Goal: Communication & Community: Answer question/provide support

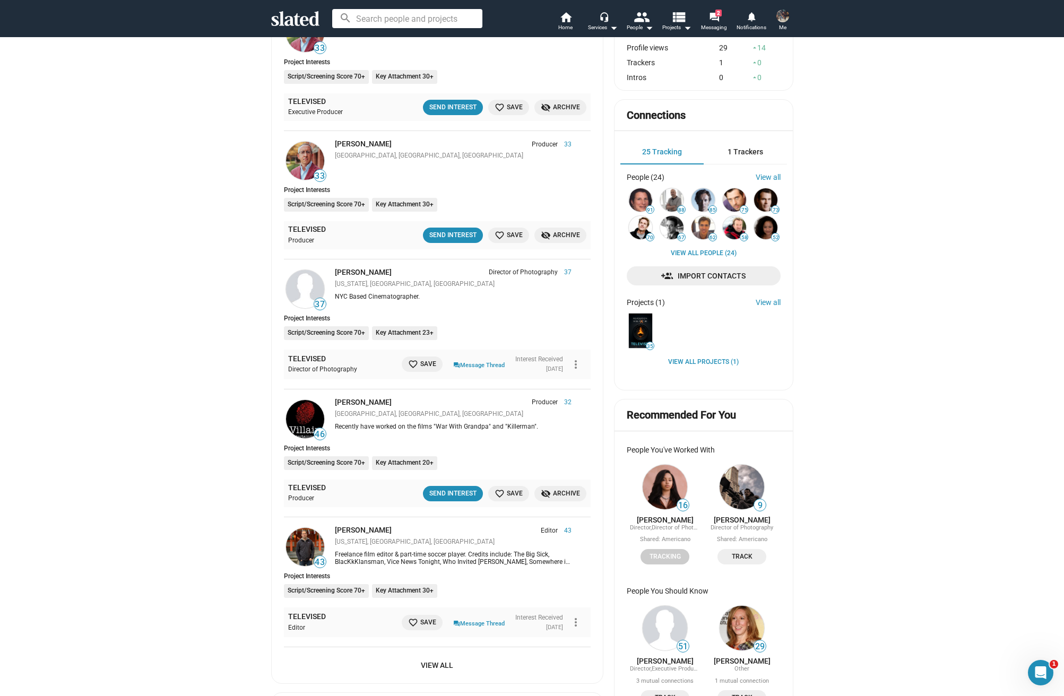
scroll to position [259, 0]
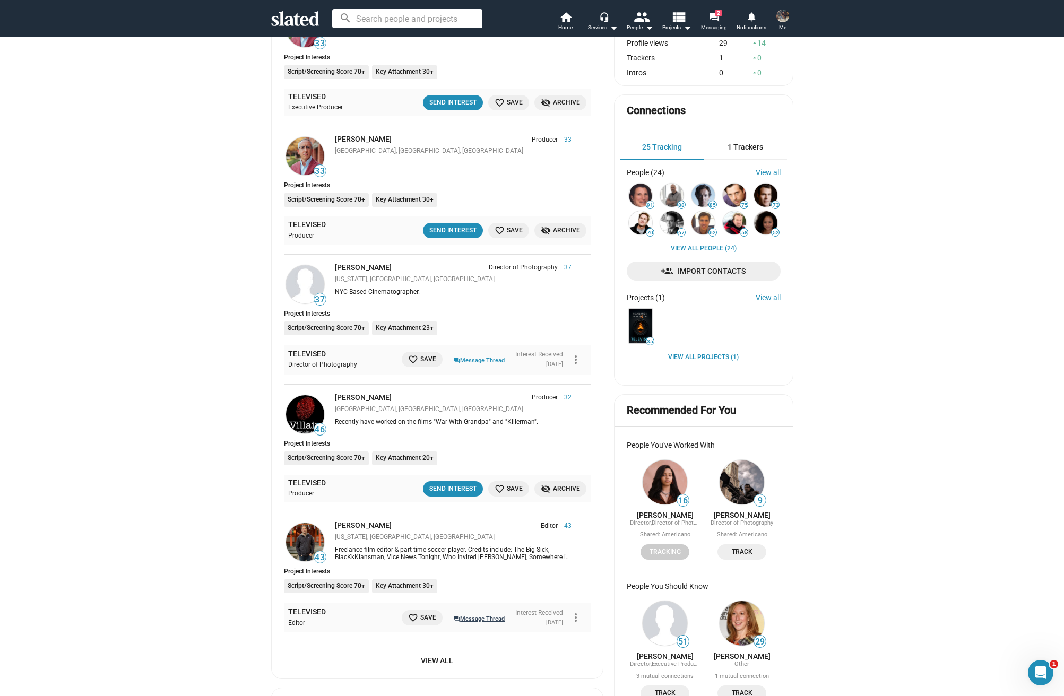
click at [476, 613] on link "question_answer Message Thread" at bounding box center [478, 618] width 51 height 11
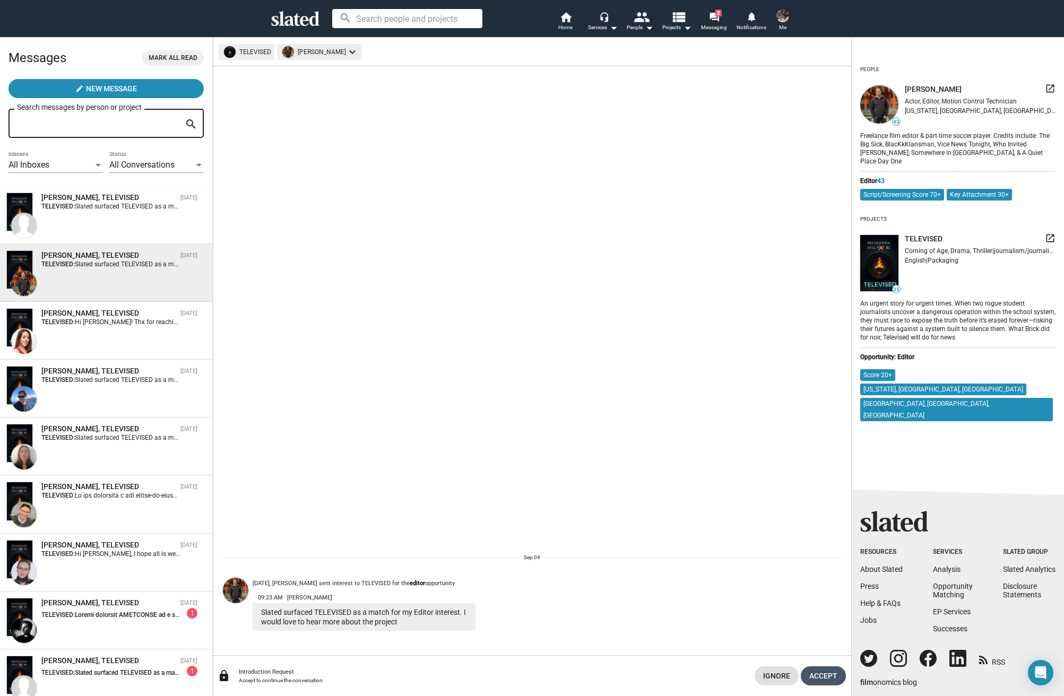
click at [815, 681] on span "Accept" at bounding box center [823, 676] width 28 height 19
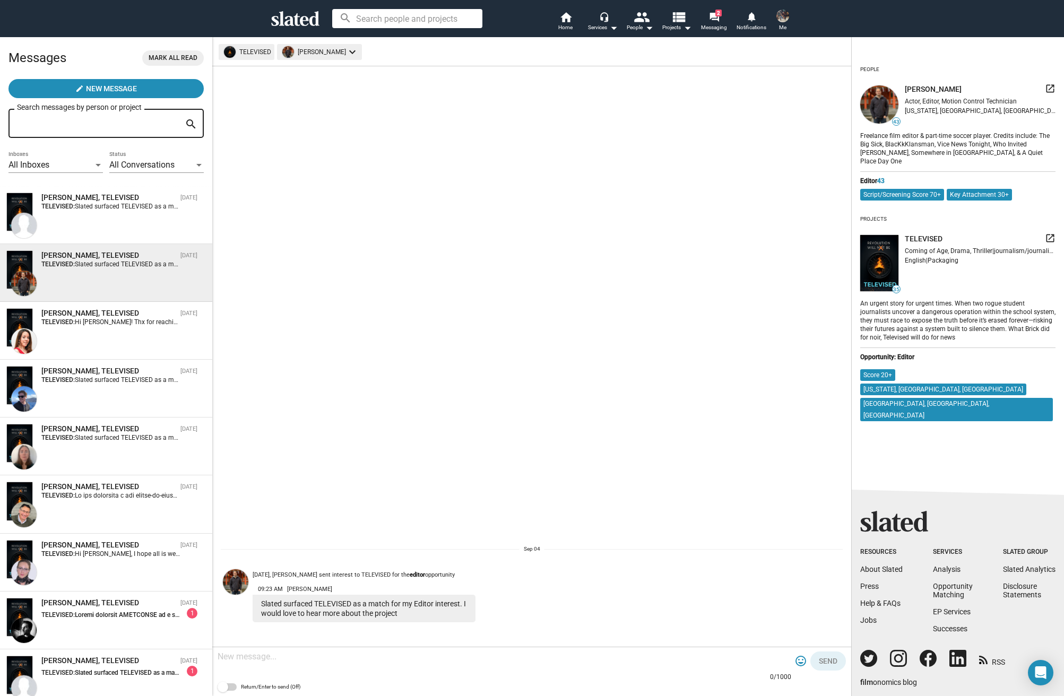
click at [320, 653] on textarea at bounding box center [505, 657] width 574 height 11
type textarea "Hi Zach! Thx for reaching out. We're polishing a final round of the script and …"
click at [832, 660] on span "Send" at bounding box center [828, 661] width 19 height 19
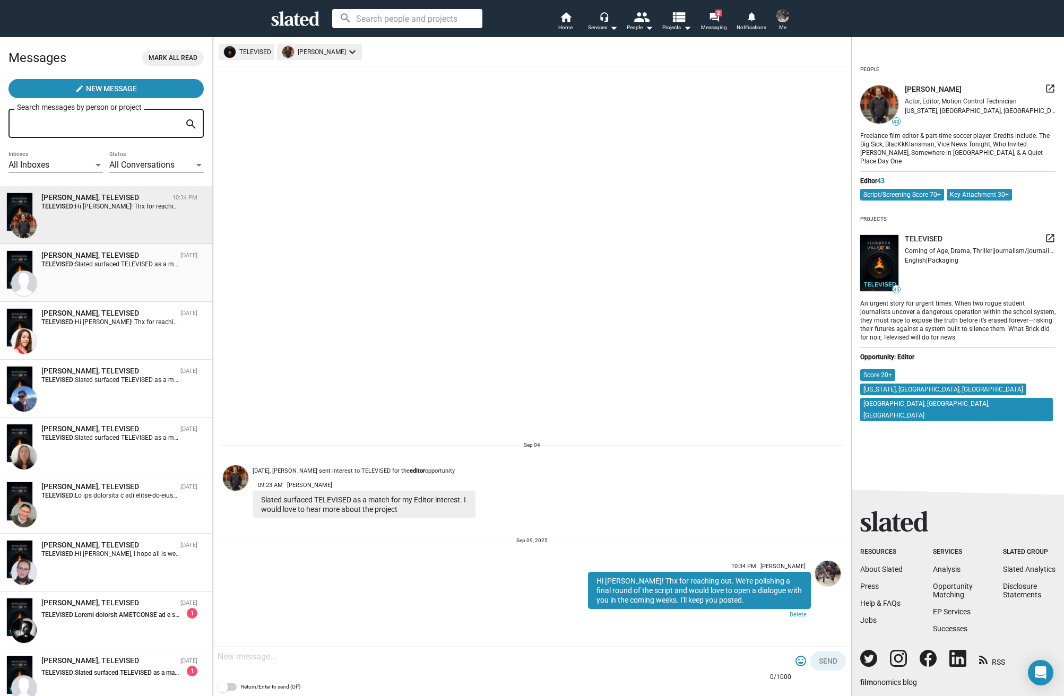
click at [143, 264] on span "Slated surfaced TELEVISED as a match for my Director of Photography interest. I…" at bounding box center [325, 264] width 500 height 7
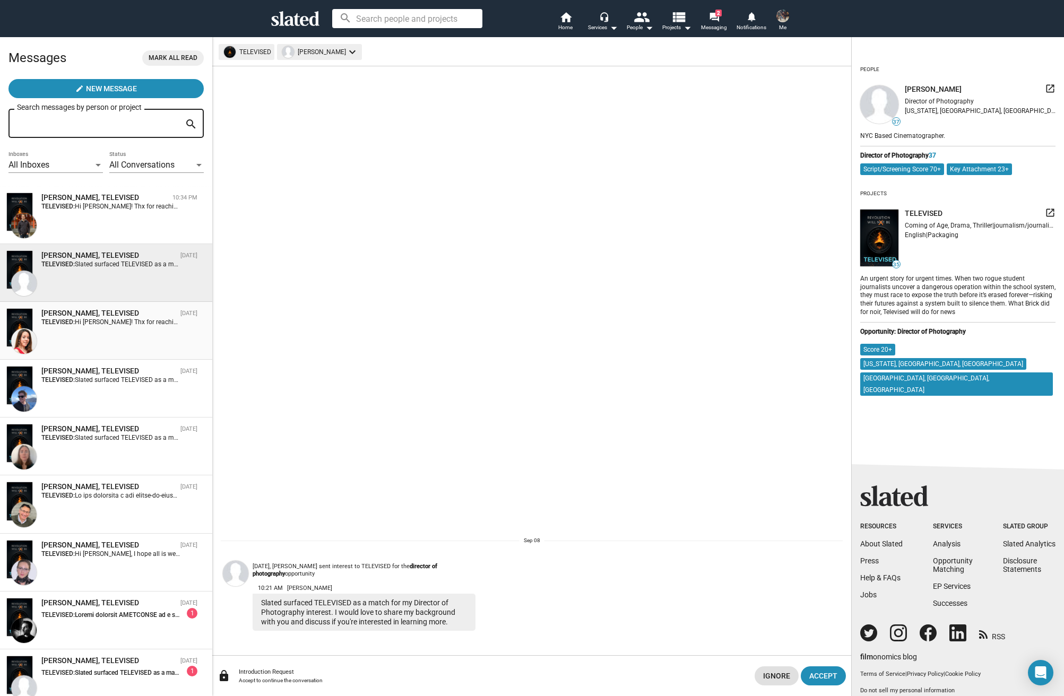
click at [90, 356] on span "Mariel Ferry, TELEVISED Sep 02 TELEVISED: Hi Mariel! Thx for reaching out. We w…" at bounding box center [106, 331] width 212 height 58
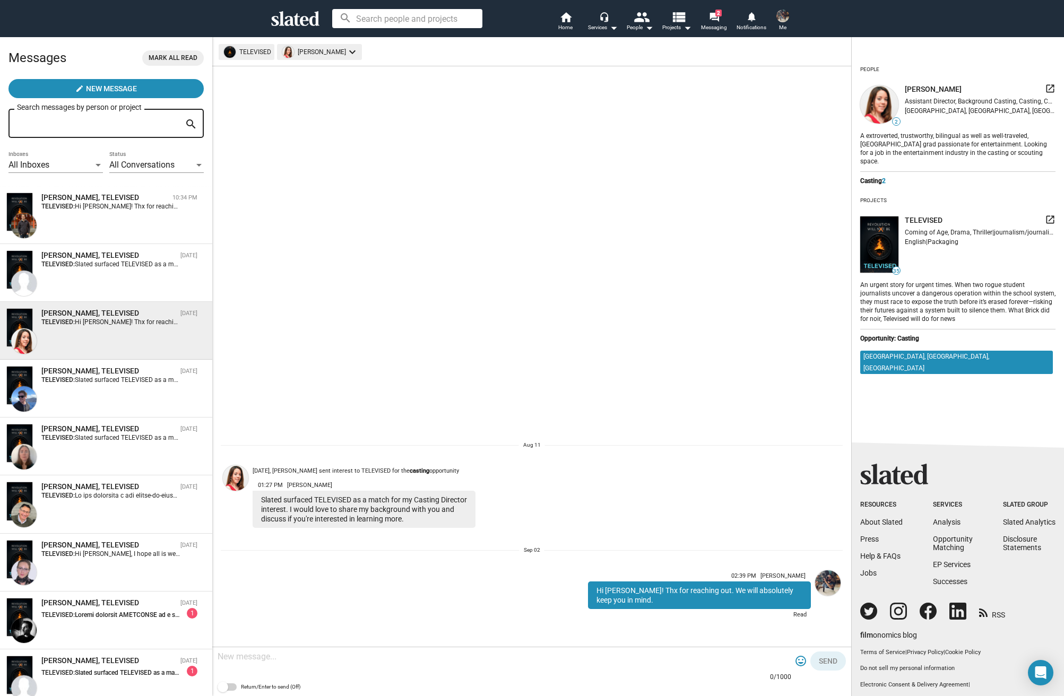
click at [238, 483] on img at bounding box center [235, 477] width 25 height 25
